Goal: Task Accomplishment & Management: Manage account settings

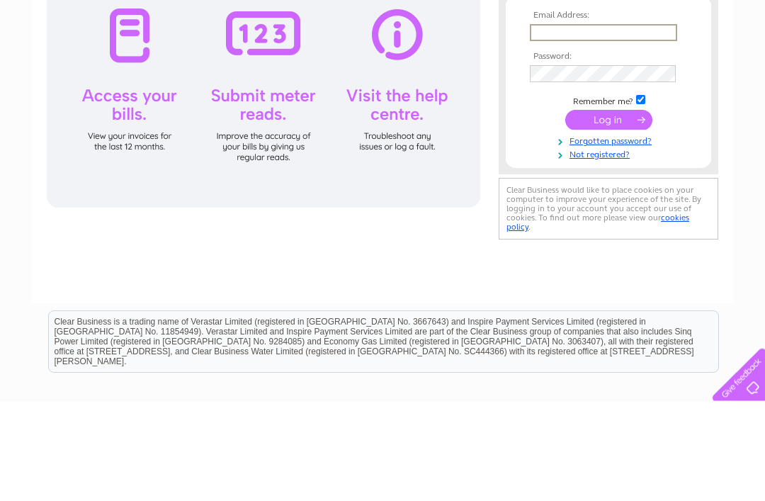
type input "[EMAIL_ADDRESS][DOMAIN_NAME]"
click at [609, 220] on input "submit" at bounding box center [608, 220] width 87 height 20
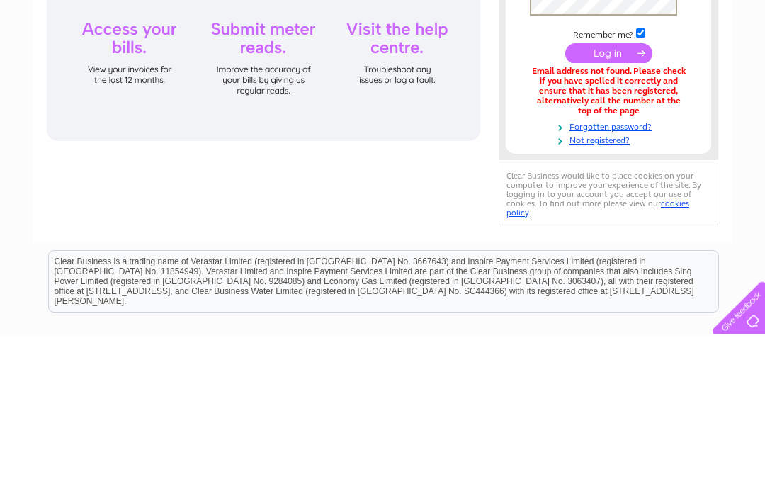
click at [609, 210] on input "submit" at bounding box center [608, 220] width 87 height 20
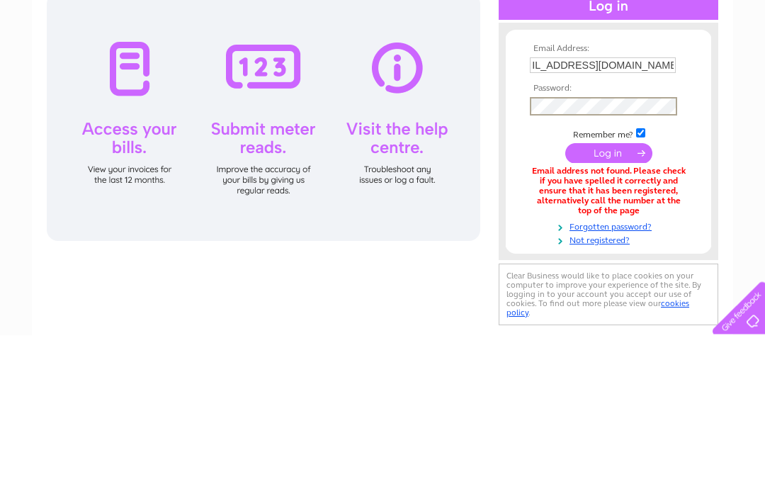
click at [590, 310] on input "submit" at bounding box center [608, 320] width 87 height 20
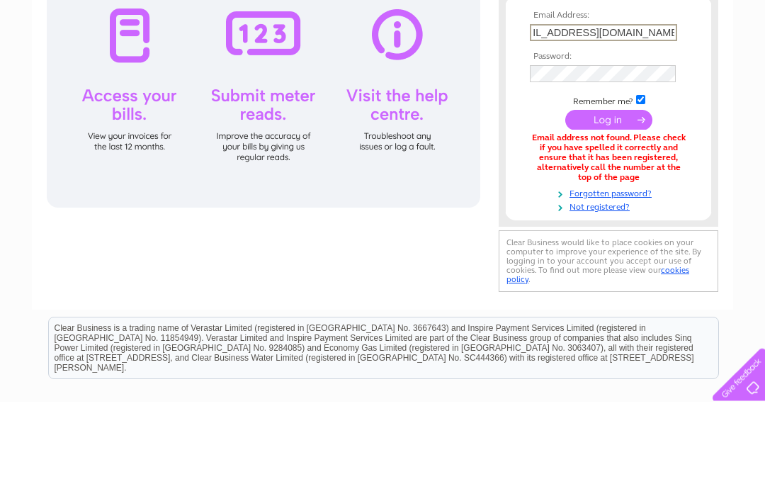
click at [614, 299] on link "Not registered?" at bounding box center [610, 305] width 161 height 13
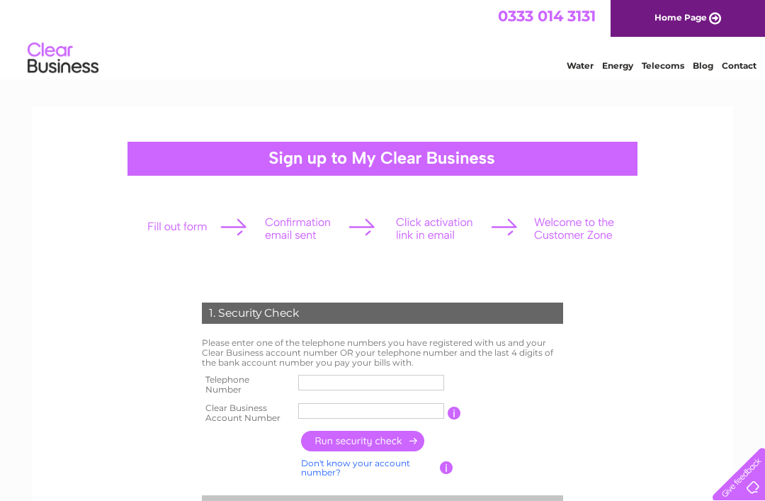
click at [334, 415] on input "text" at bounding box center [371, 411] width 146 height 16
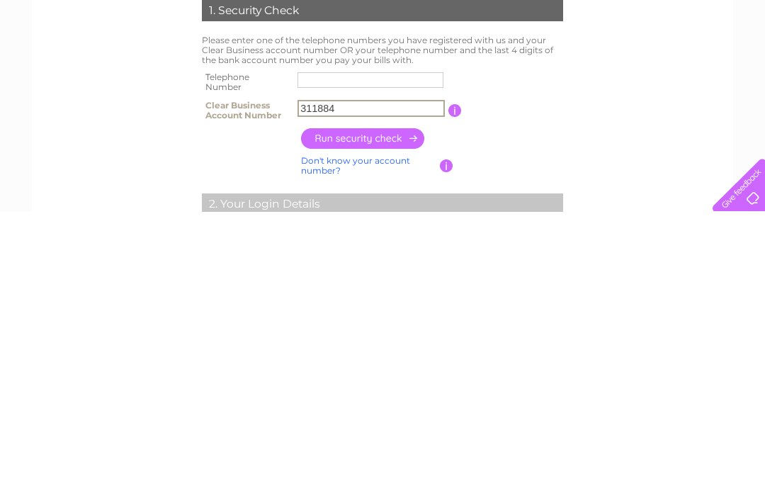
type input "311884"
click at [329, 377] on label at bounding box center [374, 379] width 152 height 4
click at [329, 361] on input "text" at bounding box center [371, 369] width 146 height 16
type input "01924494157"
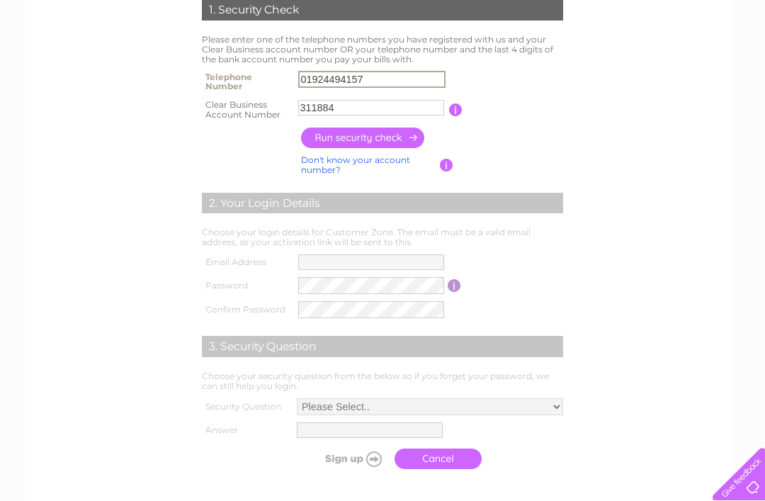
click at [372, 145] on input "button" at bounding box center [363, 138] width 125 height 21
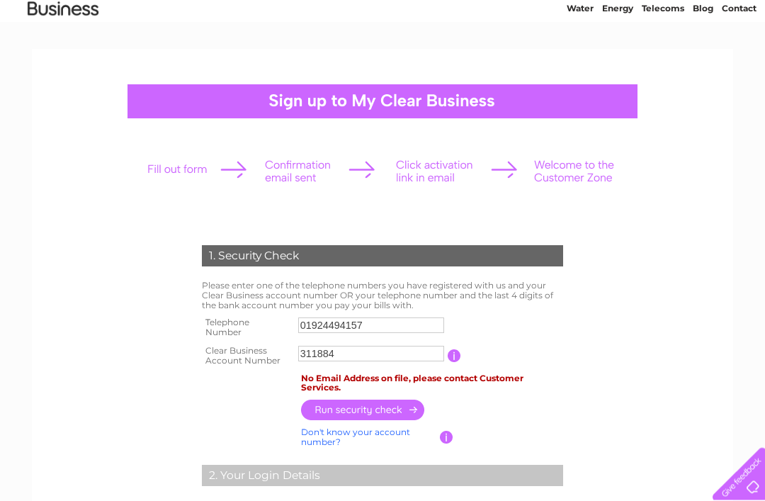
scroll to position [57, 0]
click at [389, 333] on label at bounding box center [373, 335] width 150 height 4
click at [389, 332] on input "01924494157" at bounding box center [371, 325] width 146 height 16
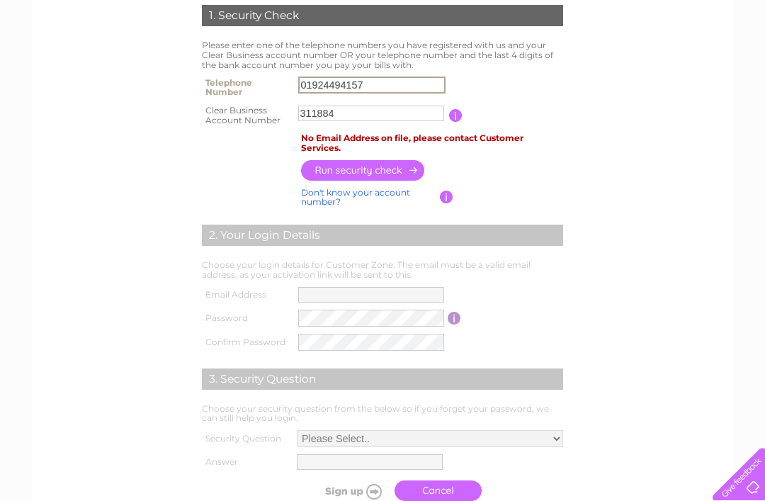
scroll to position [297, 0]
click at [370, 172] on input "button" at bounding box center [363, 171] width 125 height 21
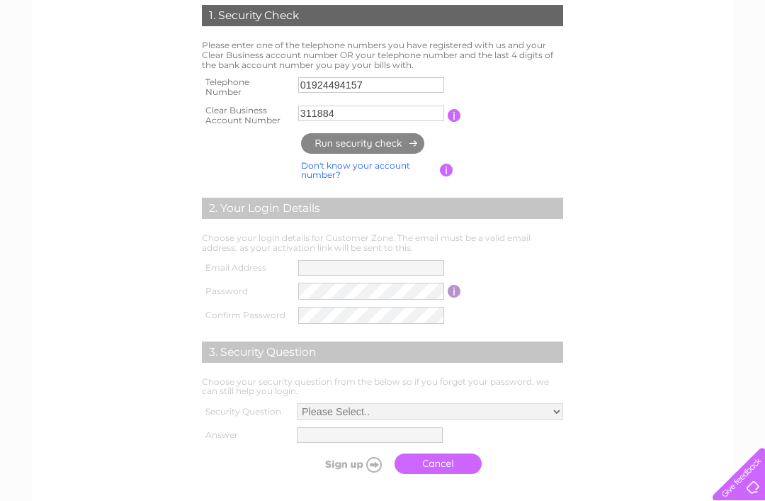
type input "**********"
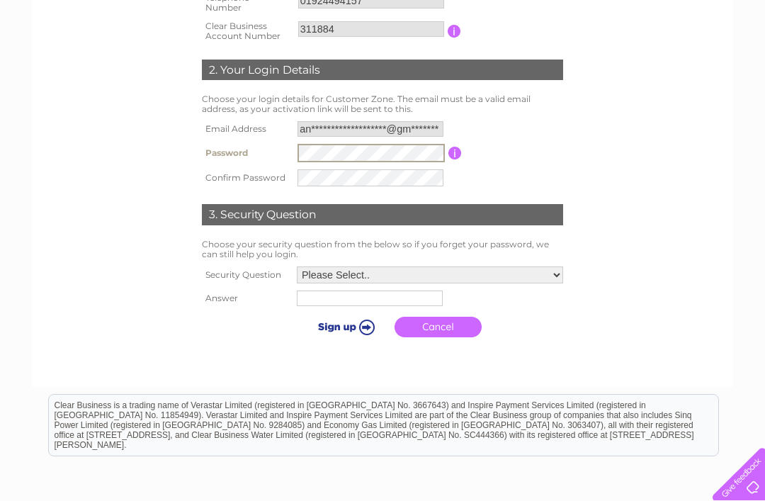
scroll to position [381, 0]
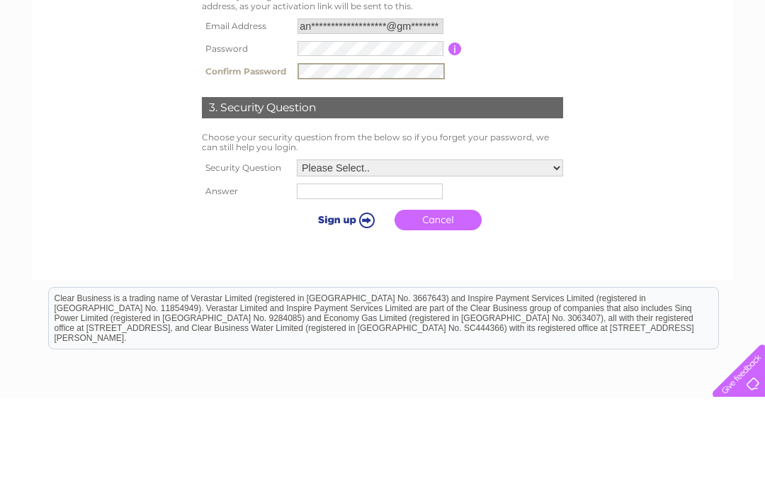
click at [371, 263] on select "Please Select.. In what town or city was your first job? In what town or city d…" at bounding box center [430, 271] width 266 height 17
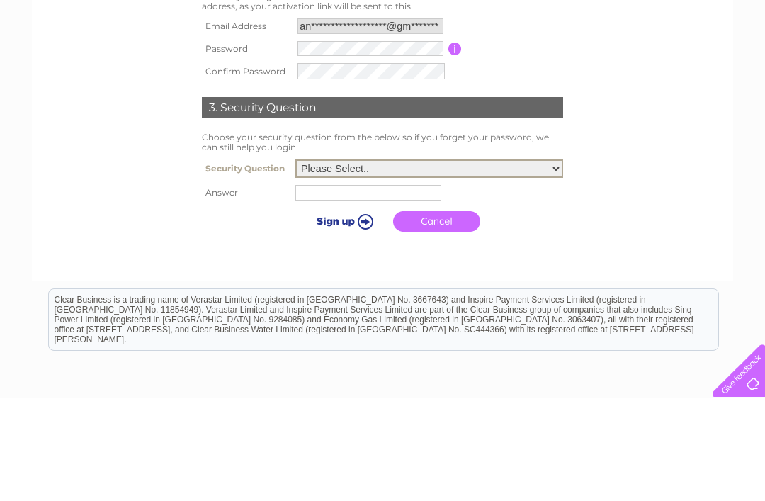
scroll to position [469, 0]
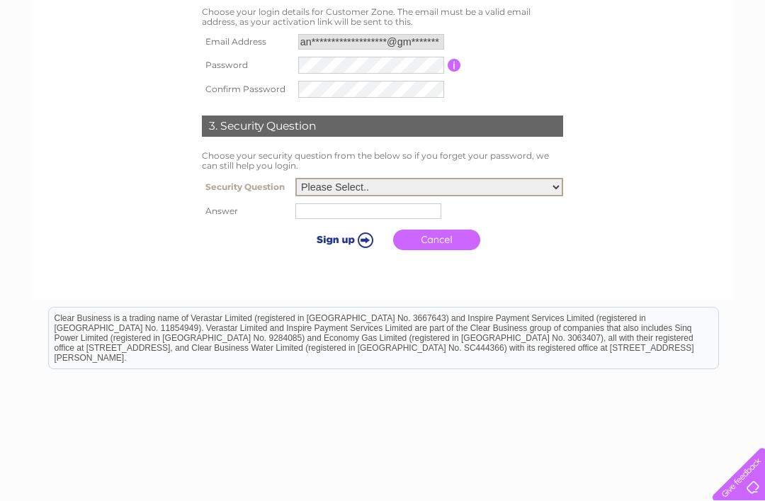
select select "4"
click at [310, 216] on input "text" at bounding box center [368, 211] width 146 height 16
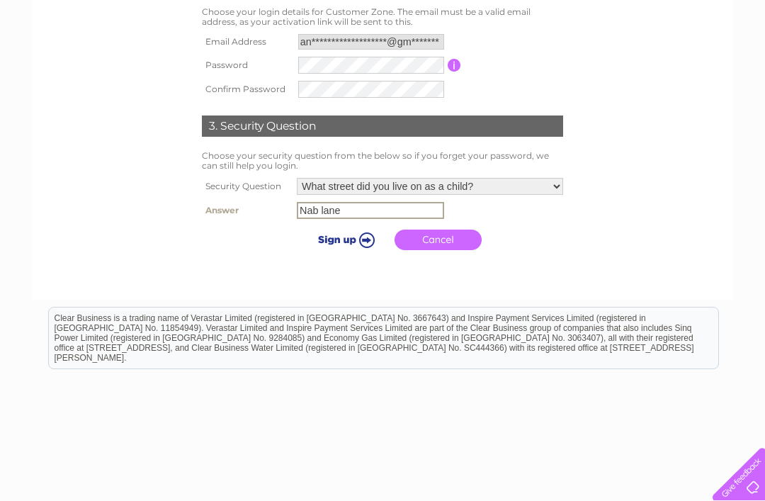
type input "Nab lane"
click at [337, 243] on input "submit" at bounding box center [343, 240] width 87 height 20
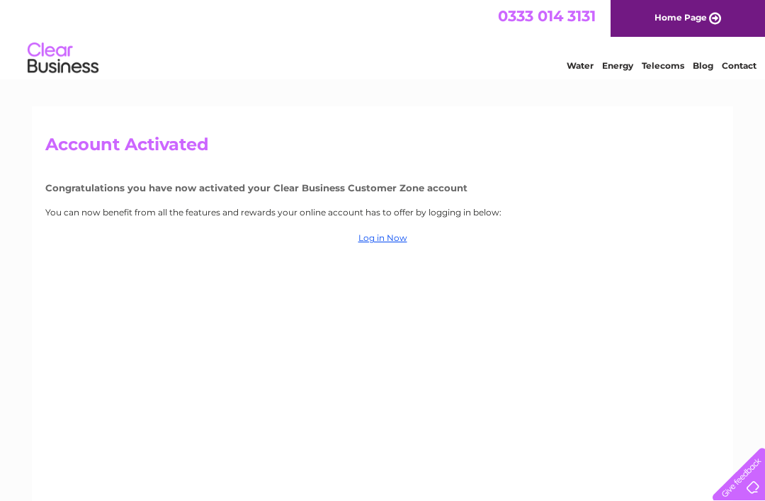
click at [693, 71] on link "Log in Now" at bounding box center [703, 65] width 21 height 11
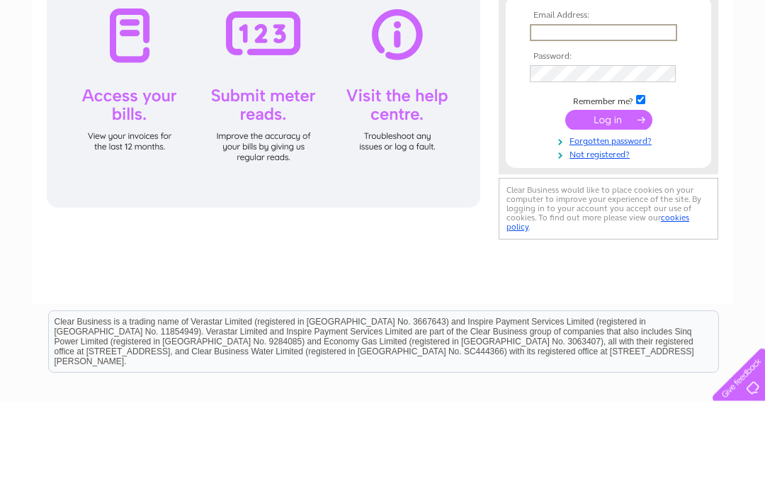
type input "**********"
click at [609, 230] on input "submit" at bounding box center [608, 220] width 87 height 20
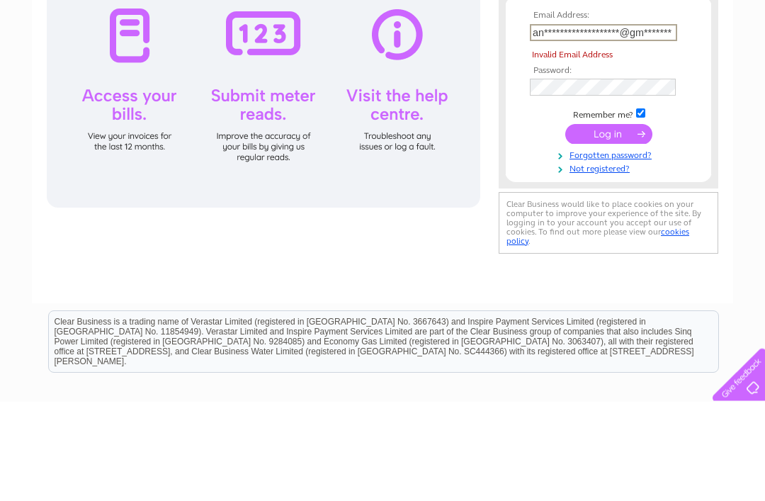
scroll to position [100, 0]
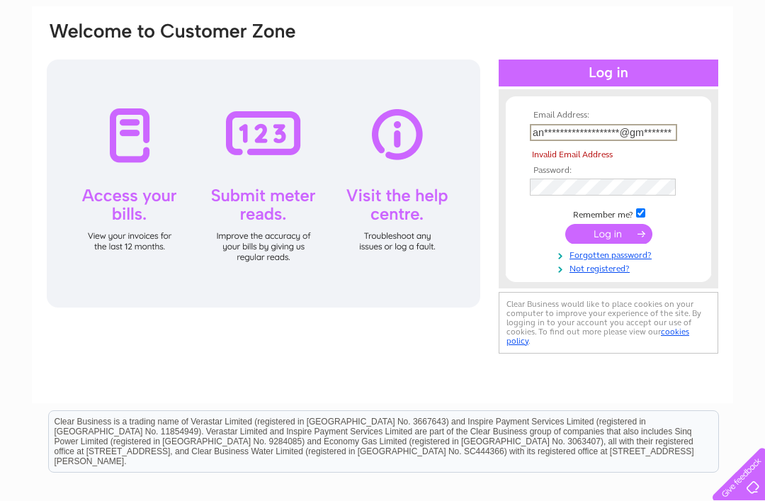
click at [616, 243] on input "submit" at bounding box center [608, 234] width 87 height 20
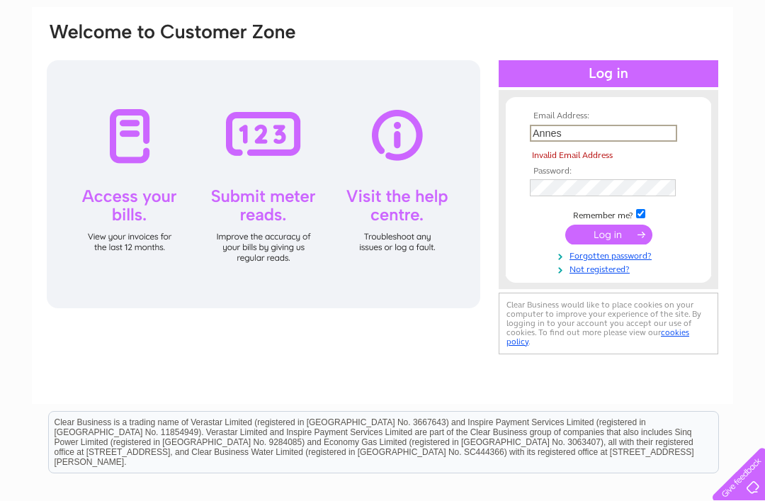
type input "[EMAIL_ADDRESS][DOMAIN_NAME]"
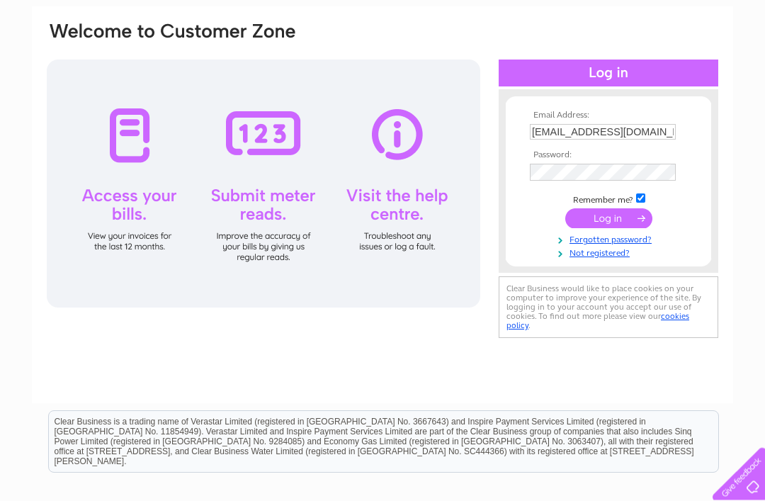
click at [621, 227] on input "submit" at bounding box center [608, 219] width 87 height 20
